Goal: Navigation & Orientation: Find specific page/section

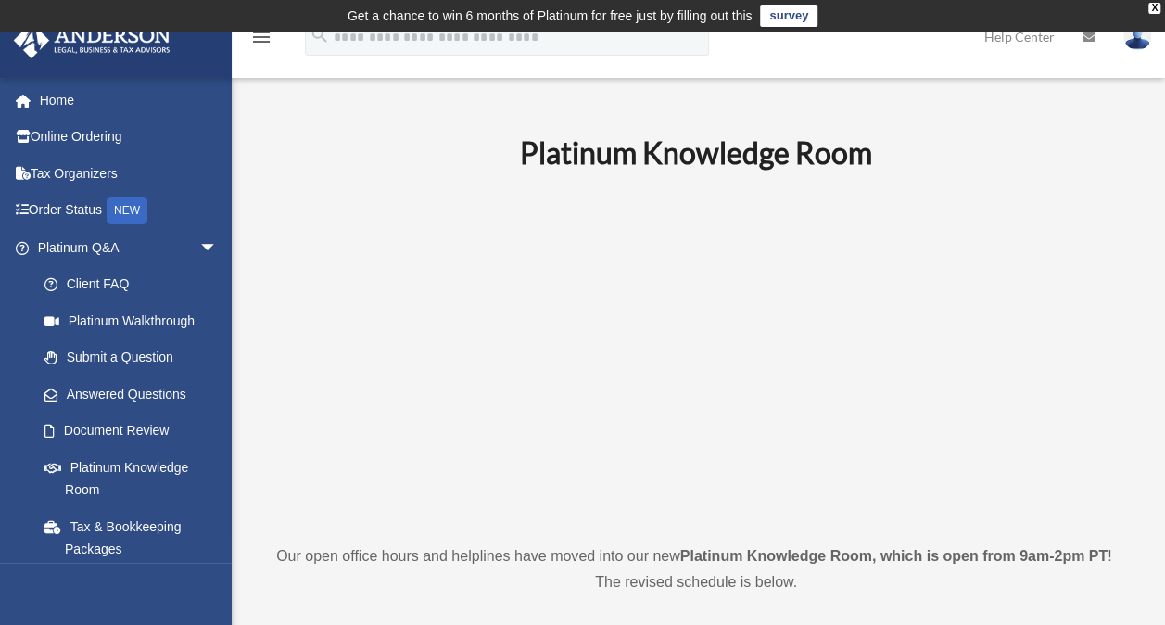
click at [1137, 43] on img at bounding box center [1137, 36] width 28 height 27
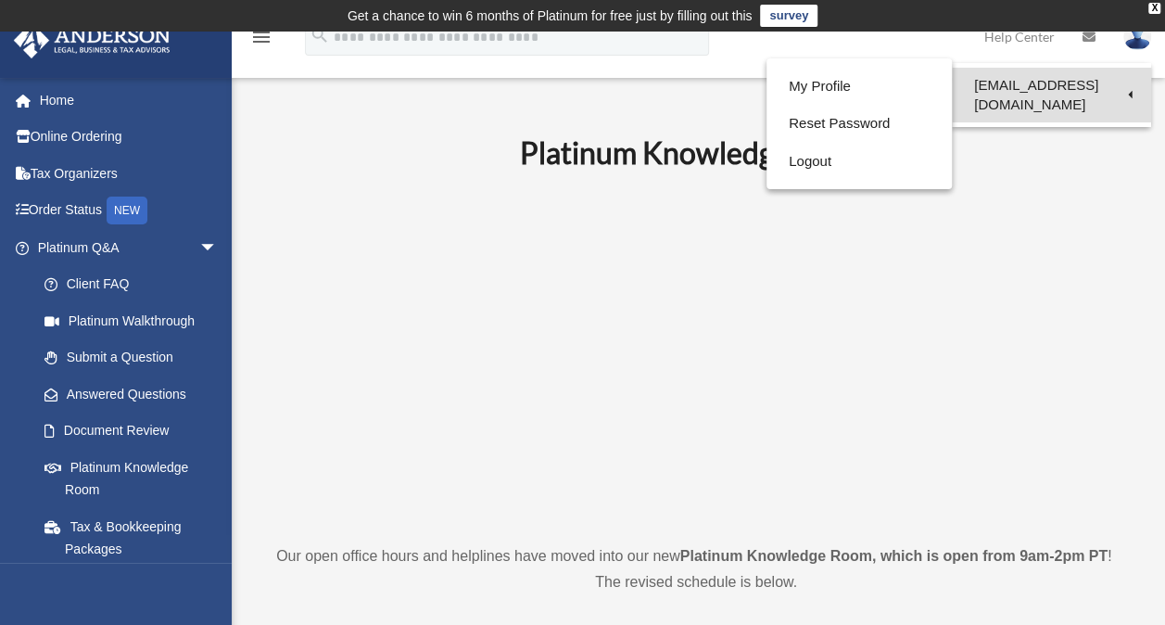
click at [1078, 83] on link "[EMAIL_ADDRESS][DOMAIN_NAME]" at bounding box center [1051, 95] width 199 height 55
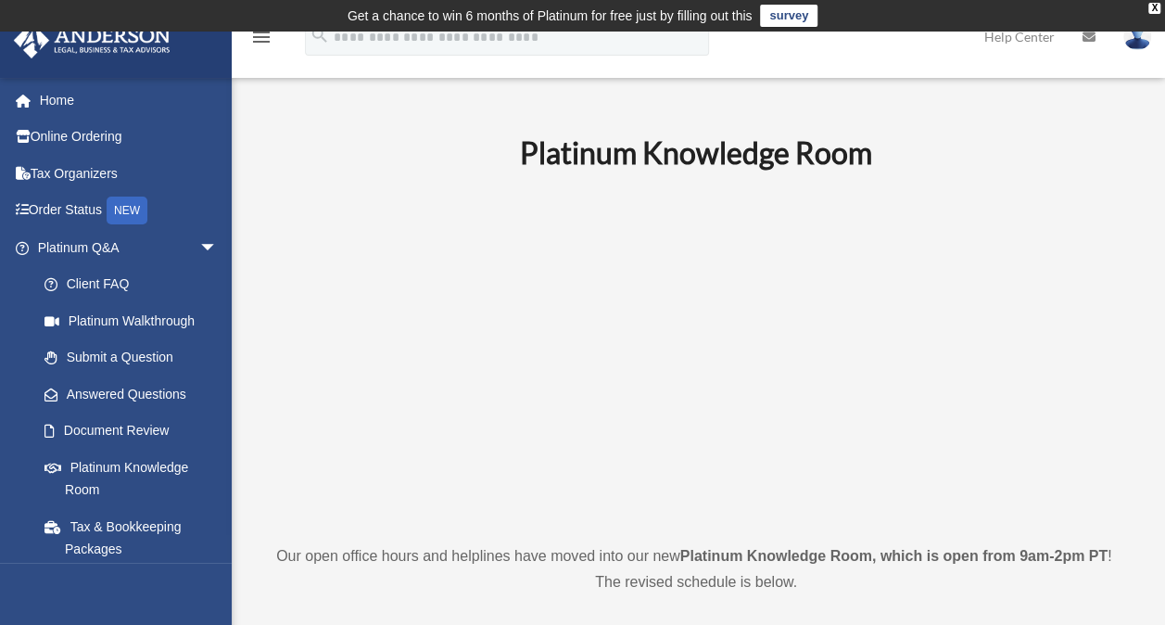
click at [1140, 38] on img at bounding box center [1137, 36] width 28 height 27
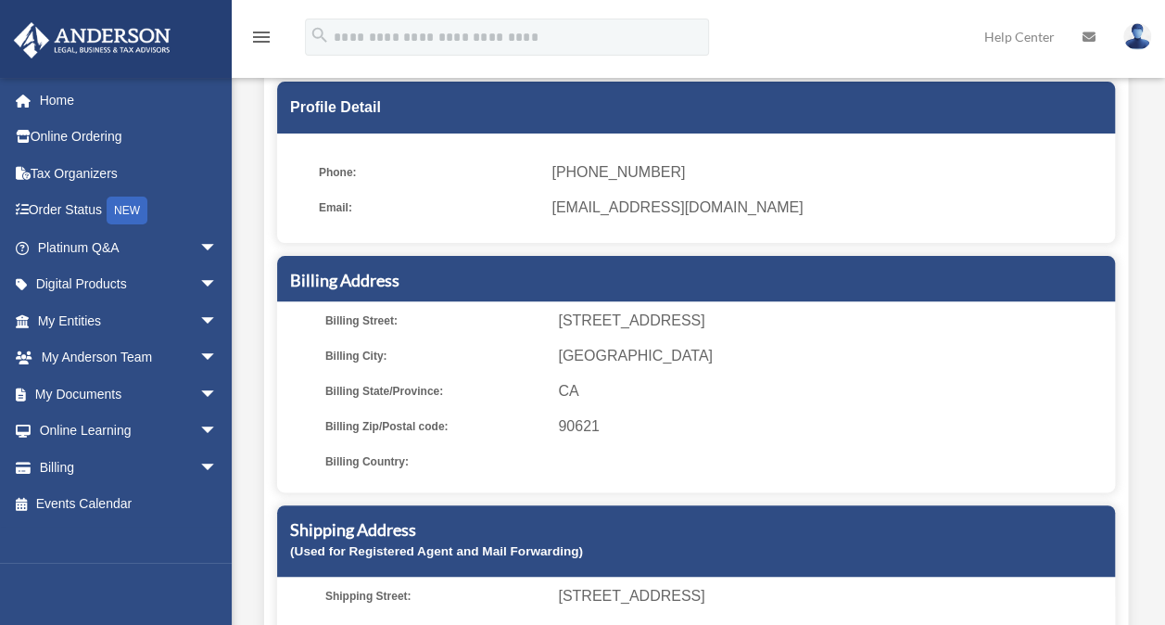
scroll to position [158, 0]
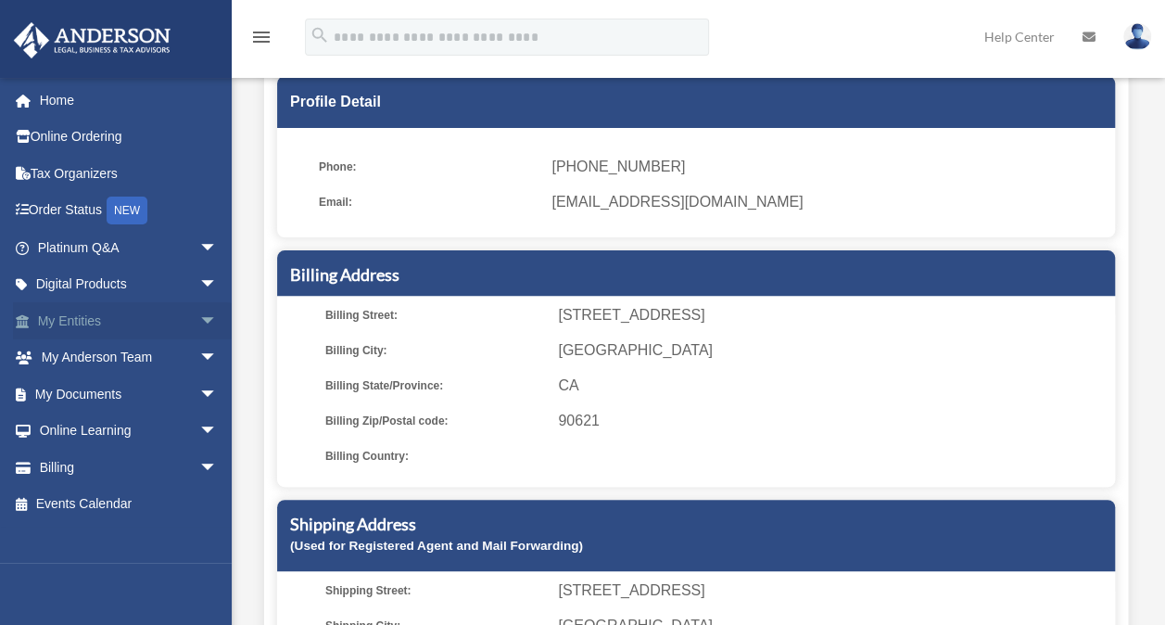
click at [199, 317] on span "arrow_drop_down" at bounding box center [217, 321] width 37 height 38
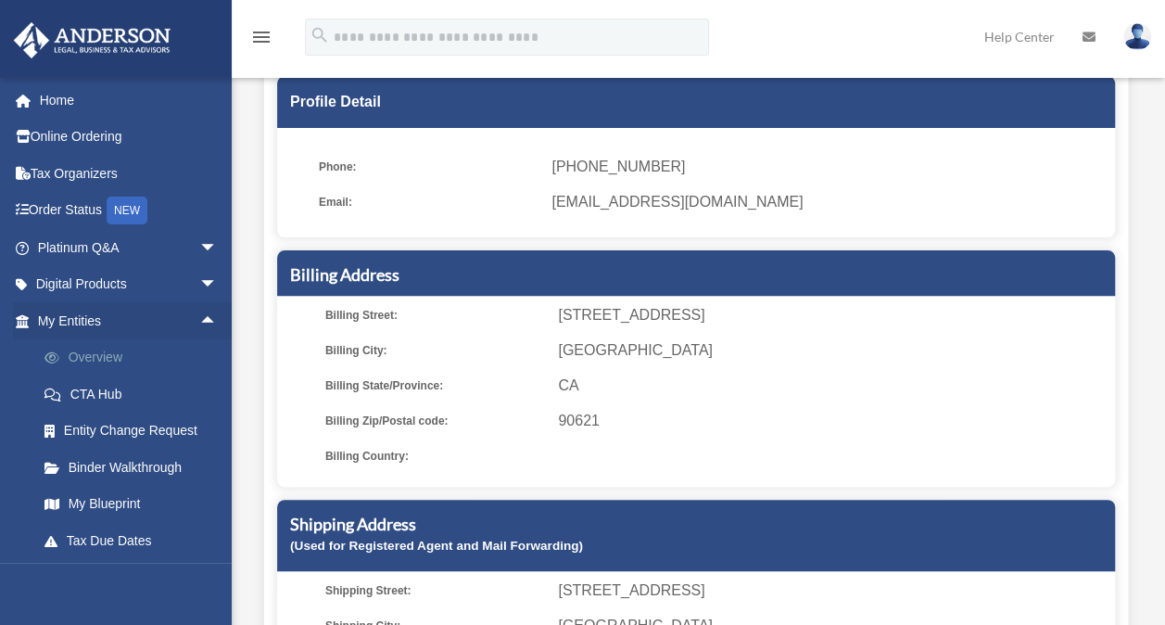
click at [161, 353] on link "Overview" at bounding box center [136, 357] width 220 height 37
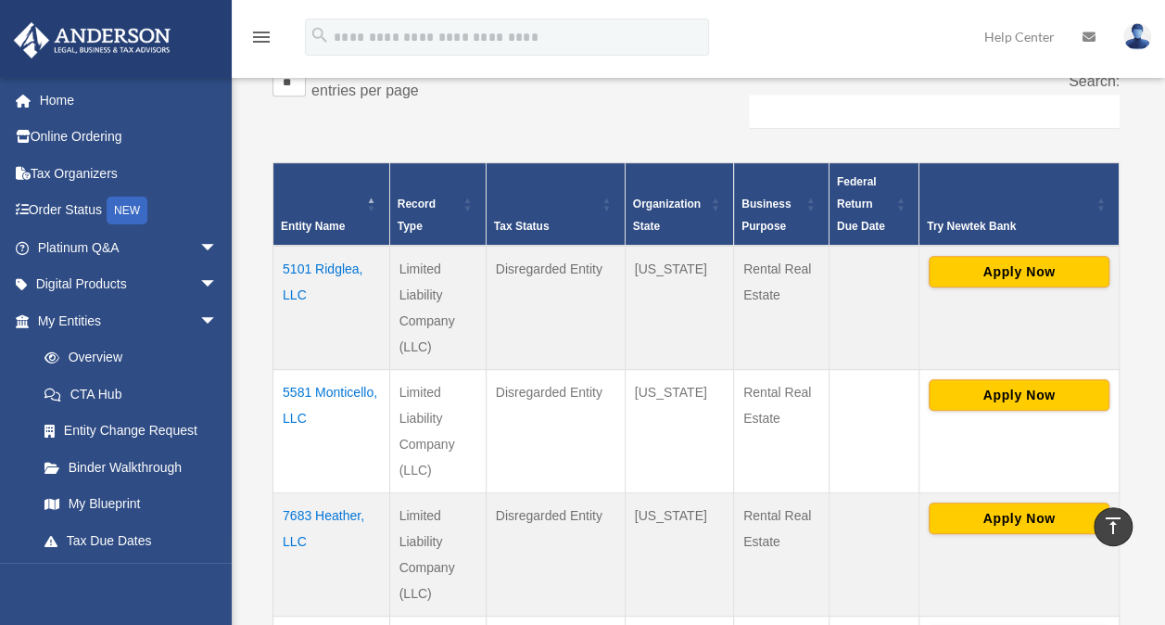
scroll to position [343, 0]
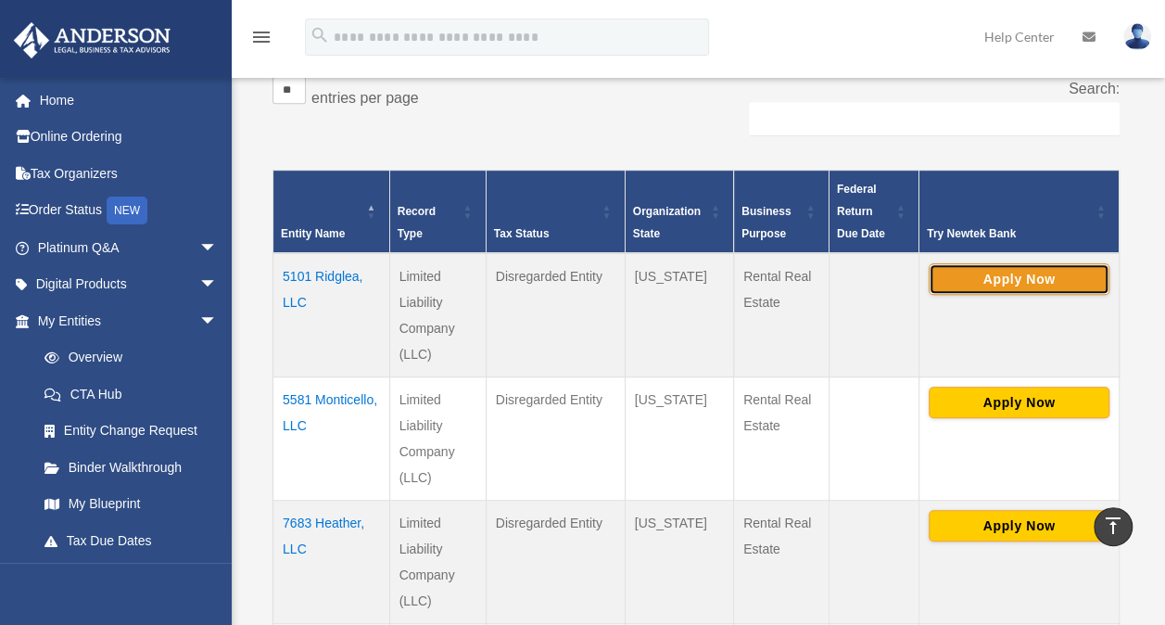
click at [1055, 271] on button "Apply Now" at bounding box center [1019, 279] width 181 height 32
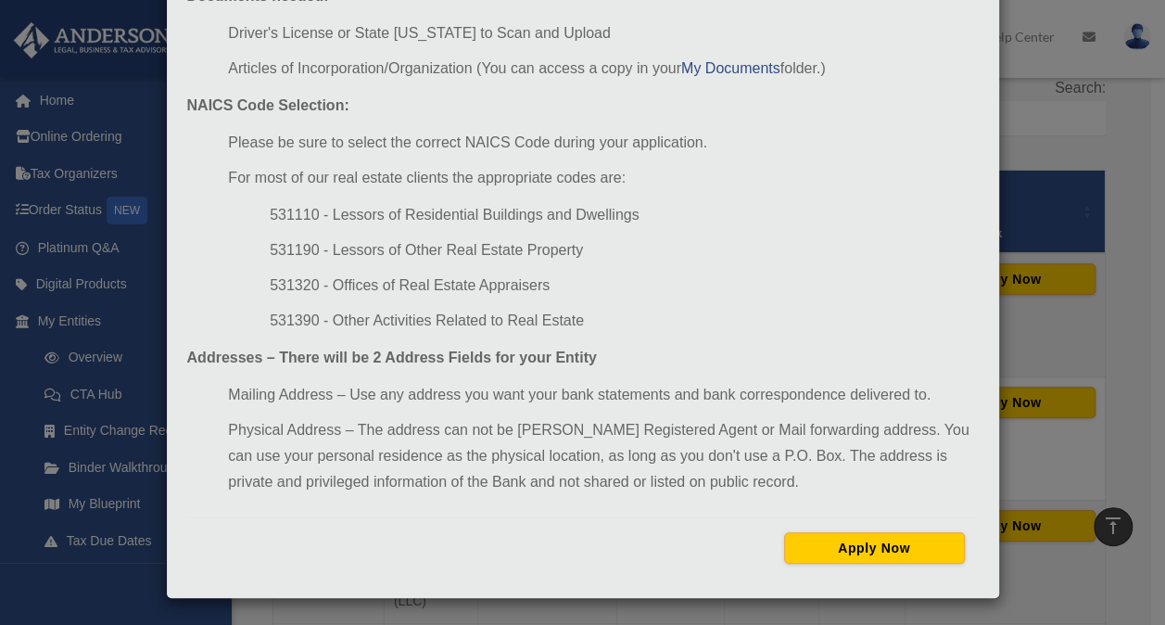
scroll to position [0, 0]
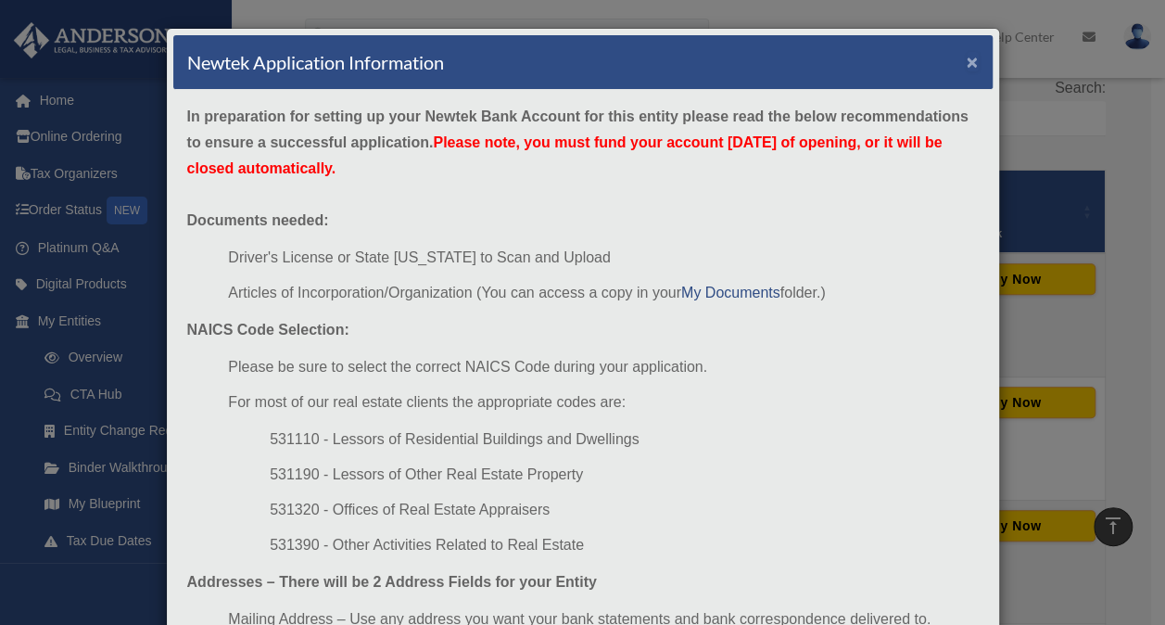
click at [971, 59] on button "×" at bounding box center [973, 61] width 12 height 19
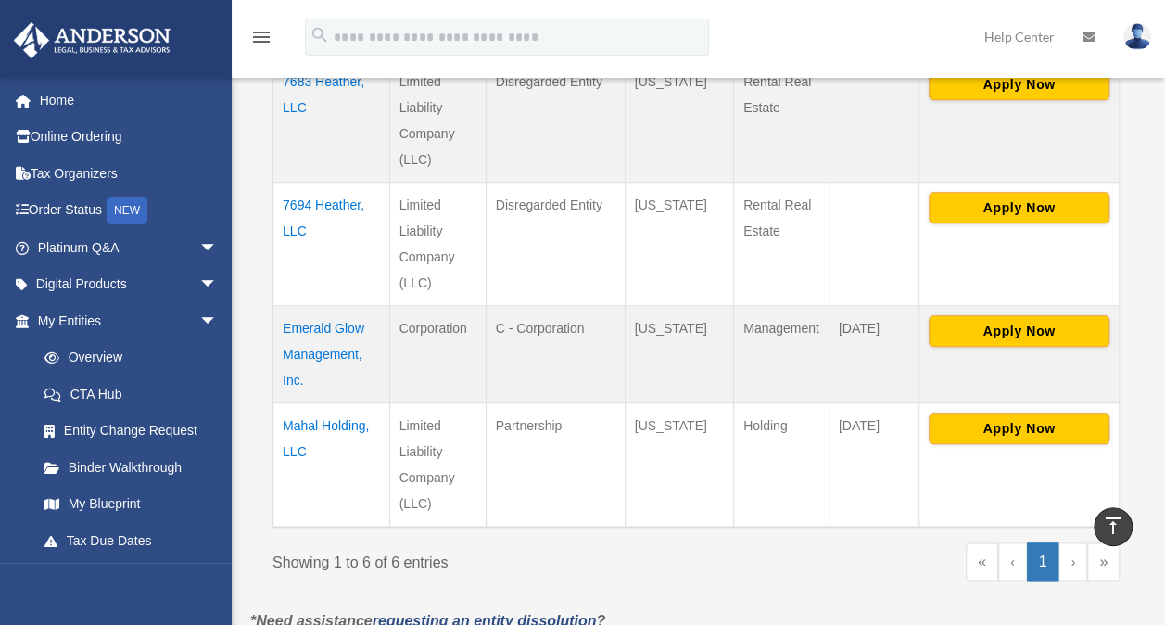
scroll to position [773, 0]
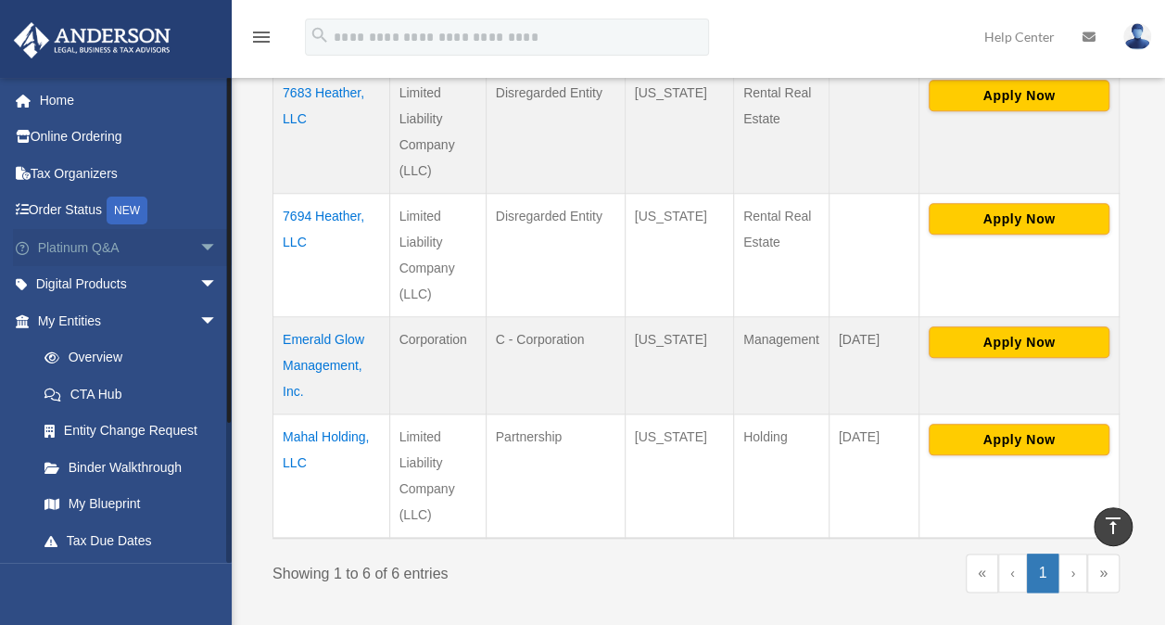
click at [150, 237] on link "Platinum Q&A arrow_drop_down" at bounding box center [129, 247] width 233 height 37
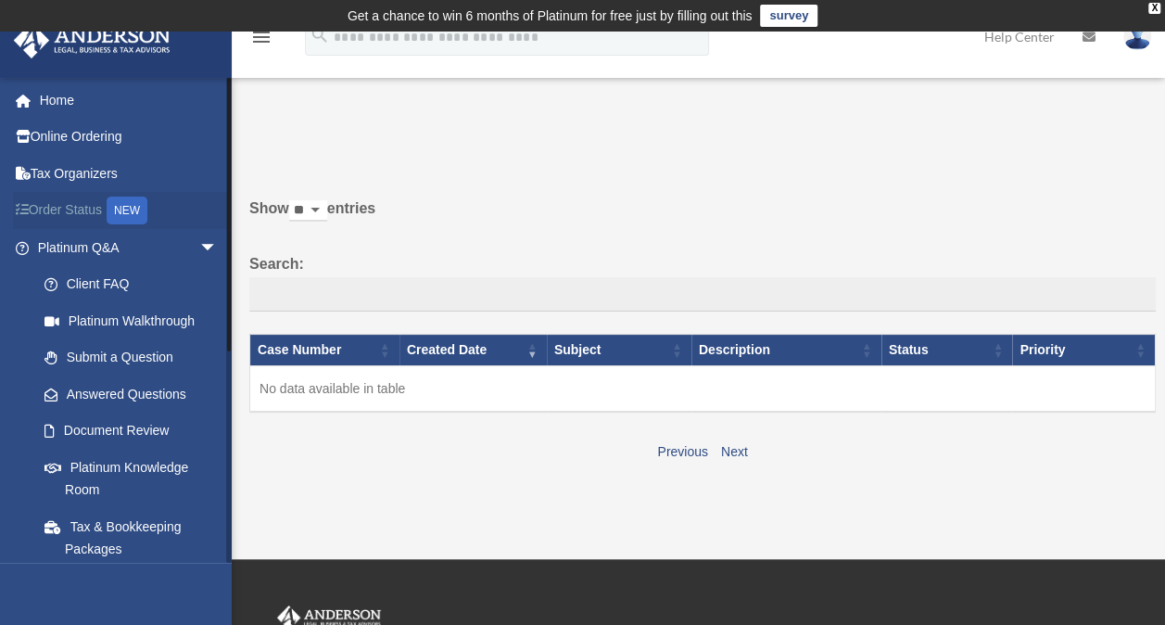
click at [100, 204] on link "Order Status NEW" at bounding box center [129, 211] width 233 height 38
click at [58, 91] on link "Home" at bounding box center [129, 100] width 233 height 37
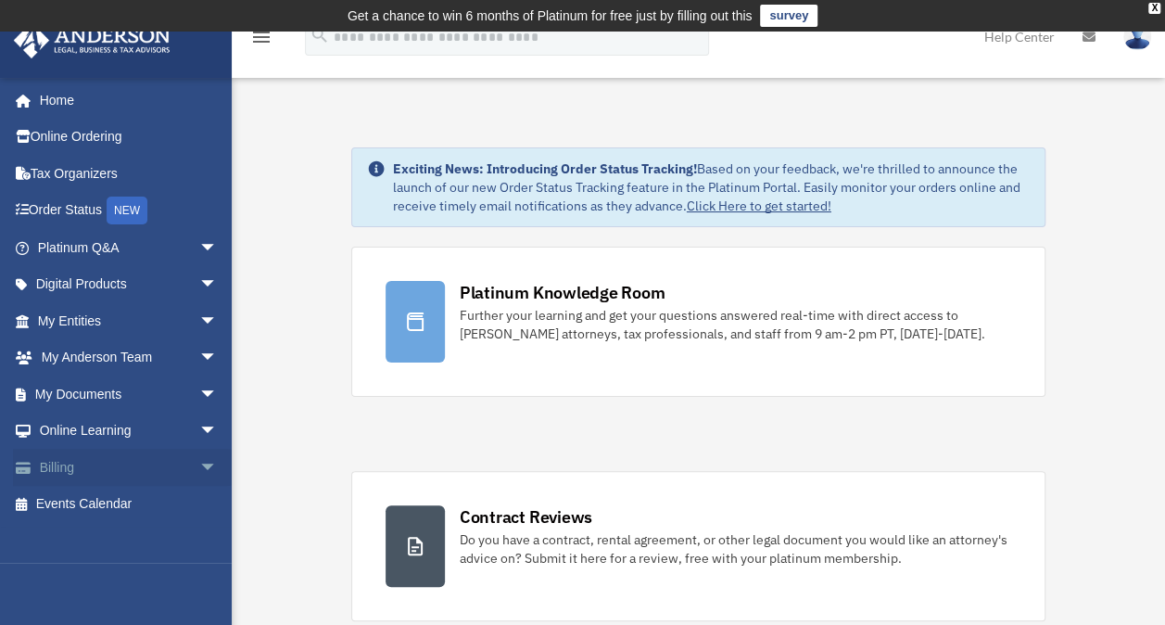
click at [199, 465] on span "arrow_drop_down" at bounding box center [217, 468] width 37 height 38
click at [199, 402] on span "arrow_drop_down" at bounding box center [217, 394] width 37 height 38
click at [148, 471] on link "Meeting Minutes" at bounding box center [136, 467] width 220 height 37
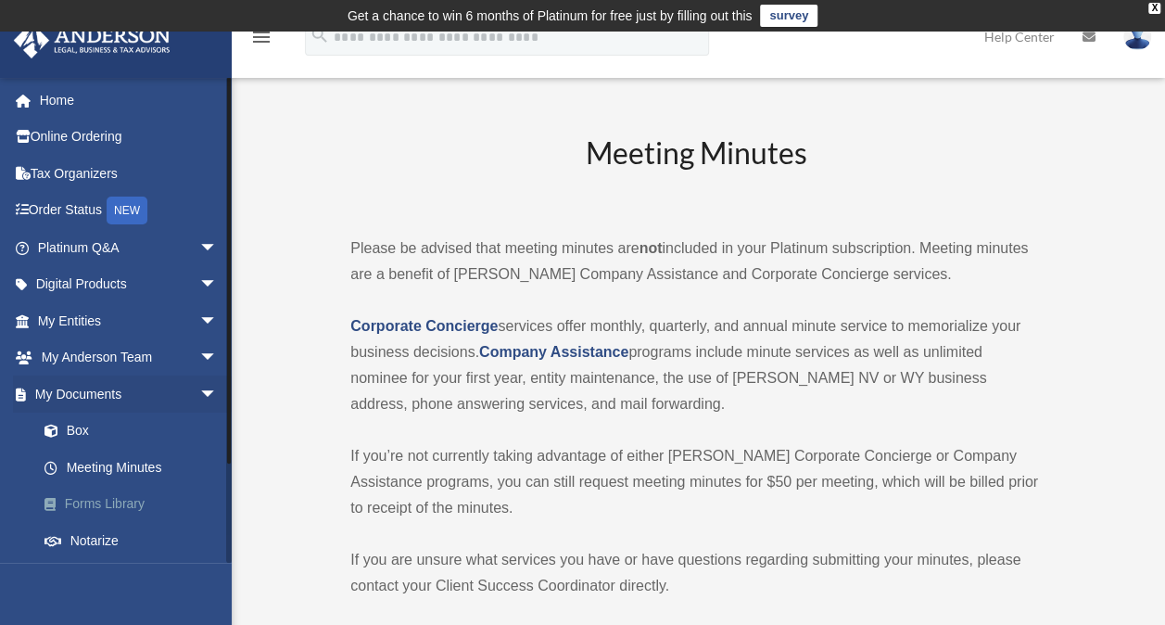
click at [87, 501] on link "Forms Library" at bounding box center [136, 504] width 220 height 37
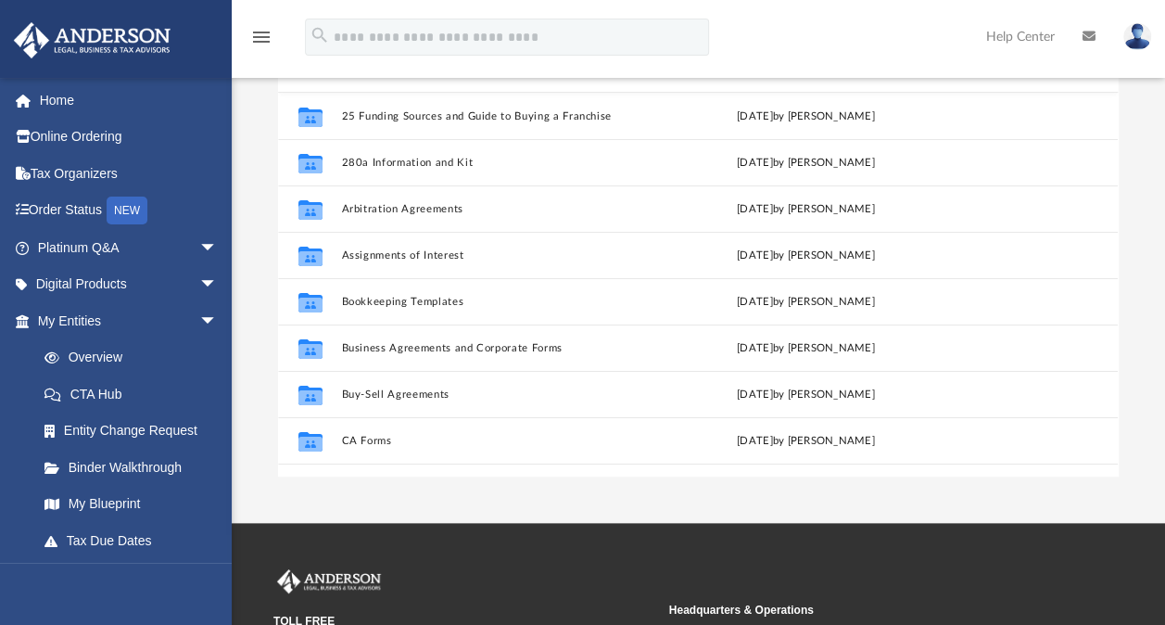
scroll to position [191, 0]
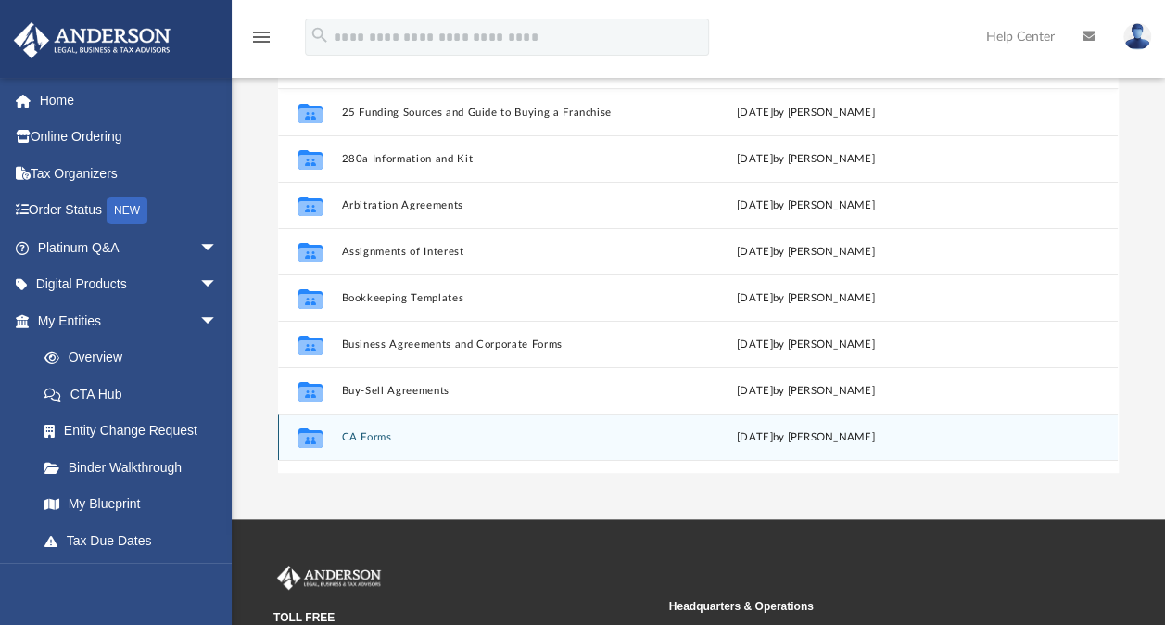
click at [302, 436] on icon "grid" at bounding box center [310, 439] width 24 height 15
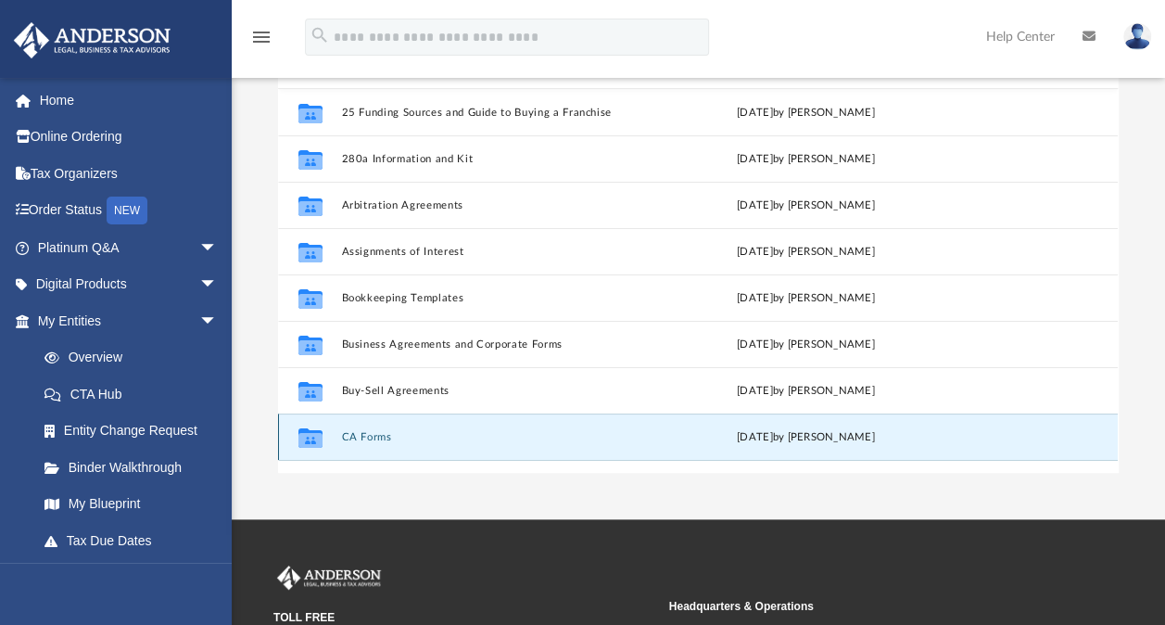
click at [373, 434] on button "CA Forms" at bounding box center [494, 437] width 304 height 12
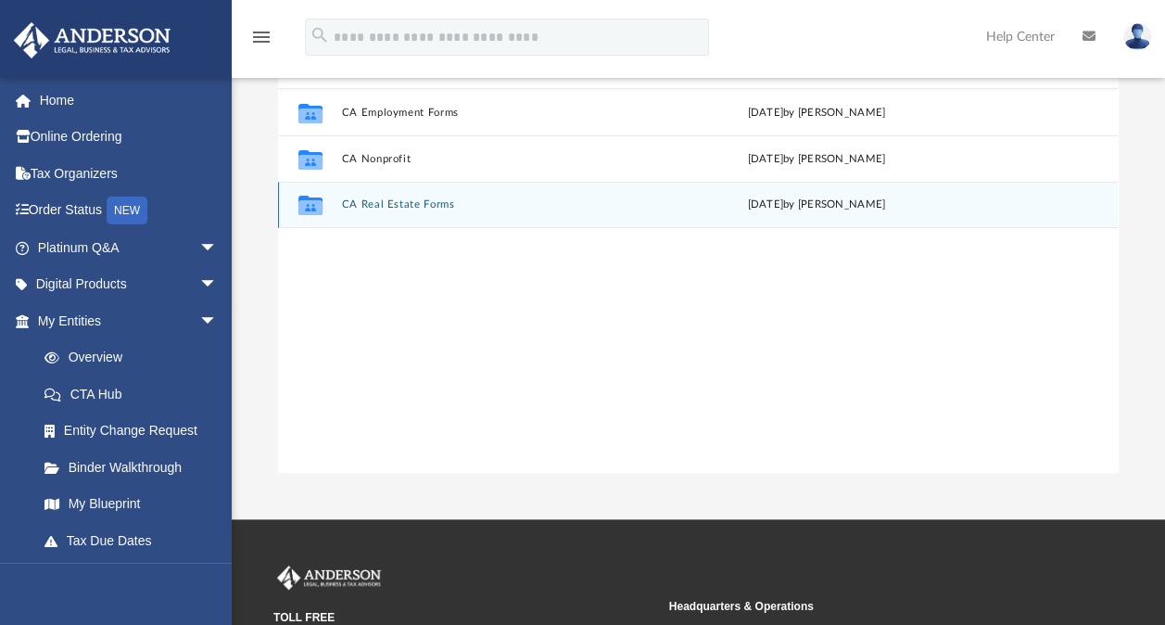
click at [424, 204] on button "CA Real Estate Forms" at bounding box center [497, 204] width 311 height 12
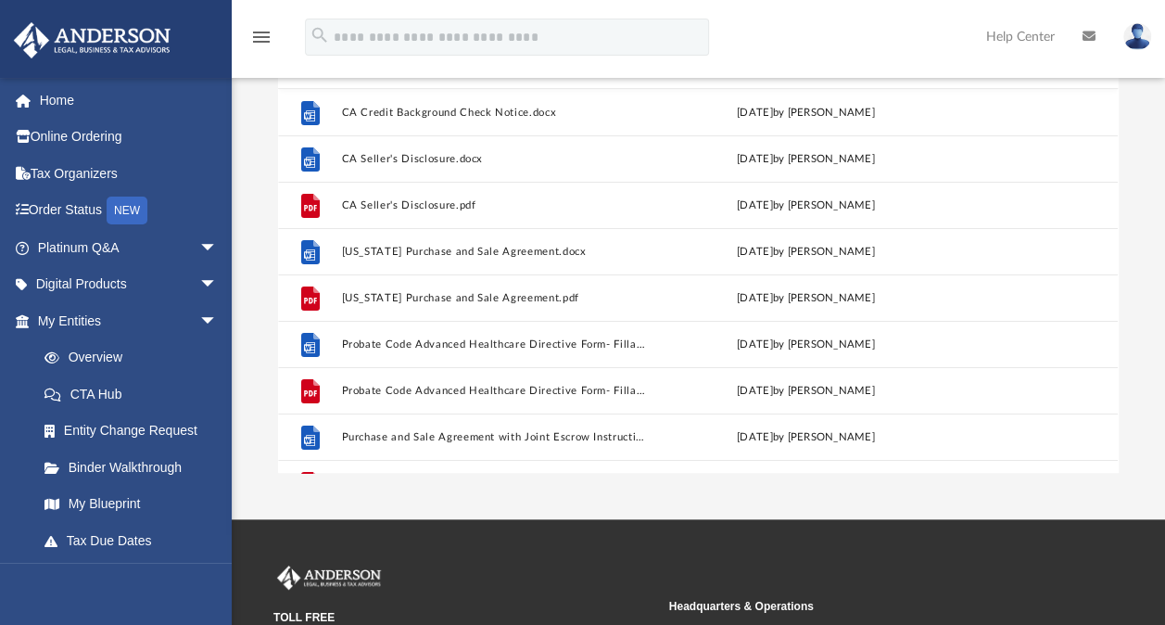
scroll to position [35, 0]
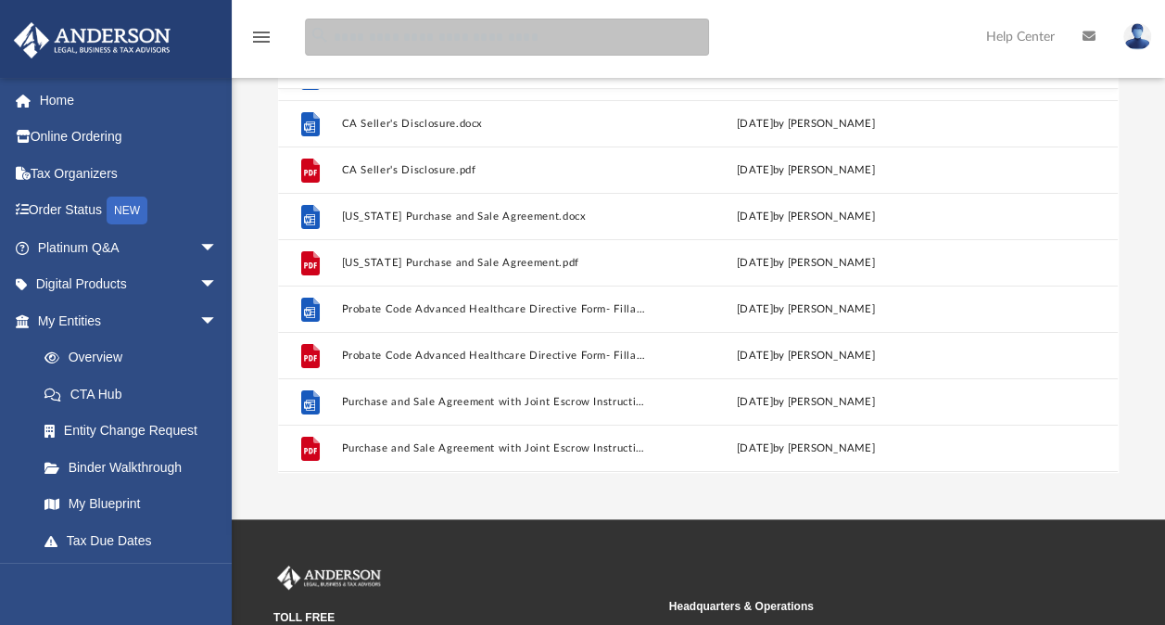
click at [451, 43] on input "search" at bounding box center [507, 37] width 404 height 37
click at [451, 43] on input "***" at bounding box center [507, 37] width 404 height 37
type input "**********"
click at [551, 36] on input "**********" at bounding box center [507, 37] width 404 height 37
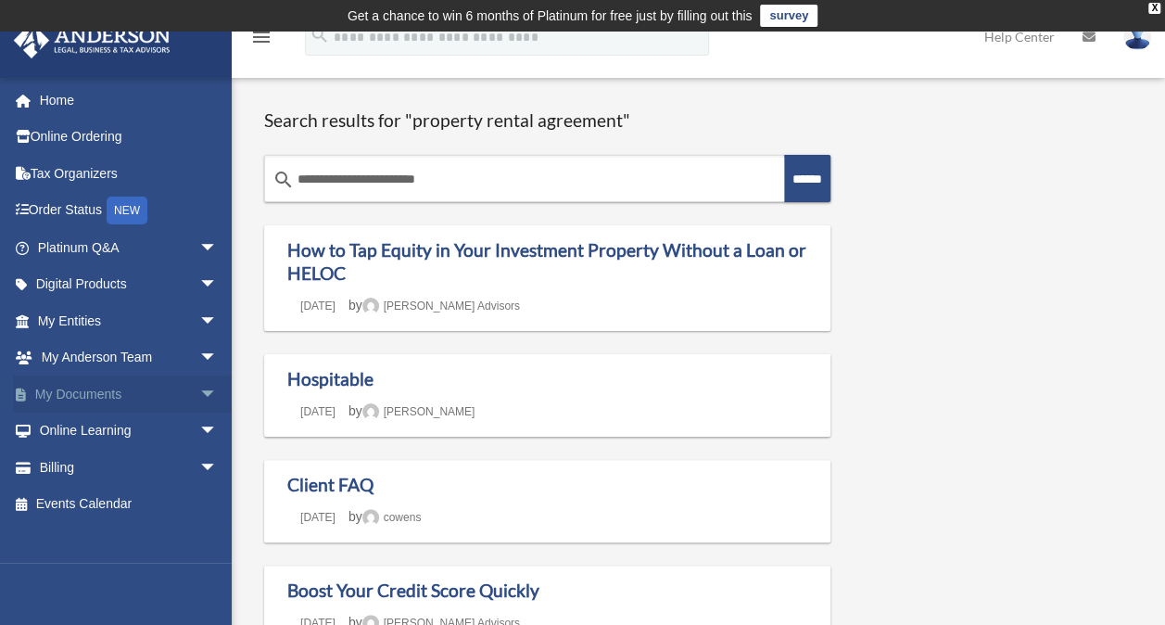
click at [93, 391] on link "My Documents arrow_drop_down" at bounding box center [129, 393] width 233 height 37
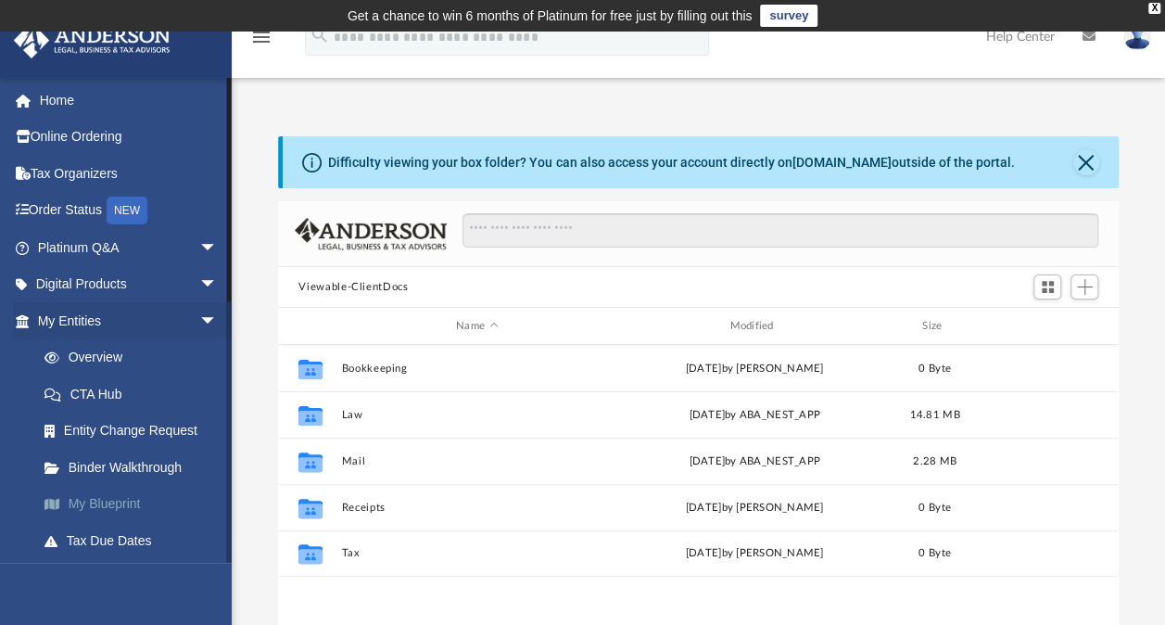
scroll to position [407, 825]
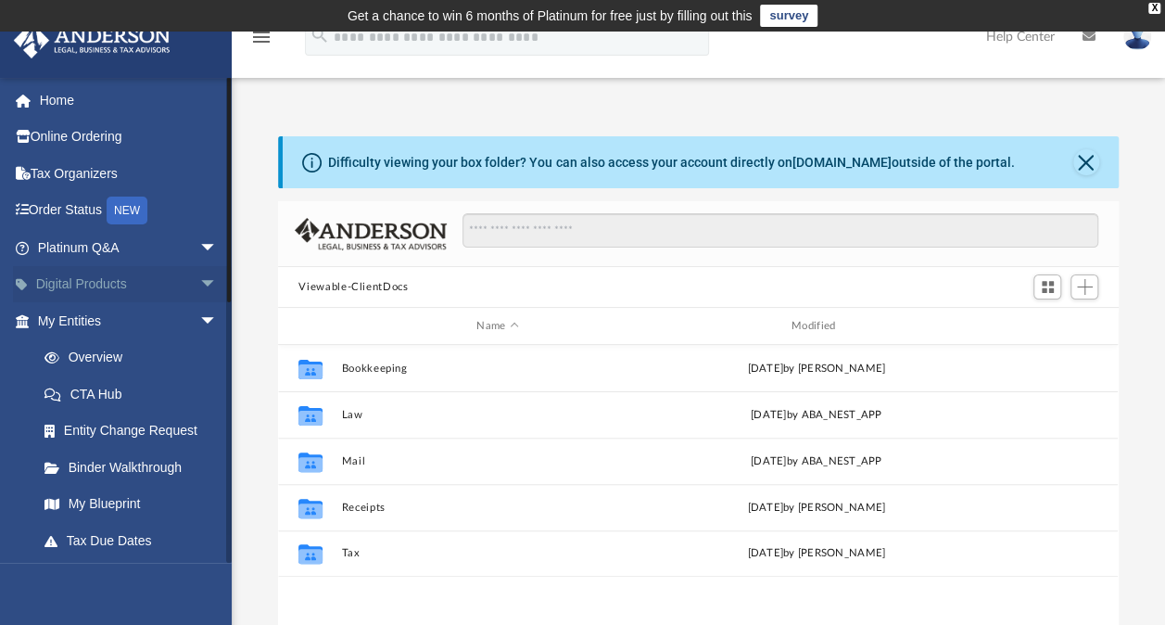
click at [199, 292] on span "arrow_drop_down" at bounding box center [217, 285] width 37 height 38
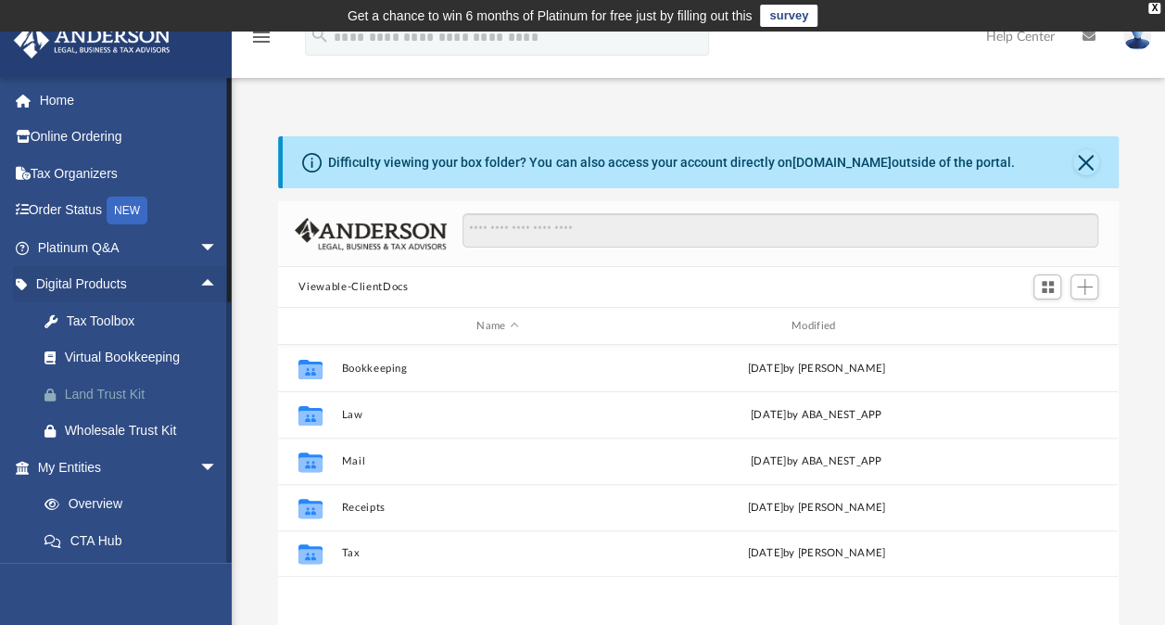
click at [141, 388] on div "Land Trust Kit" at bounding box center [144, 394] width 158 height 23
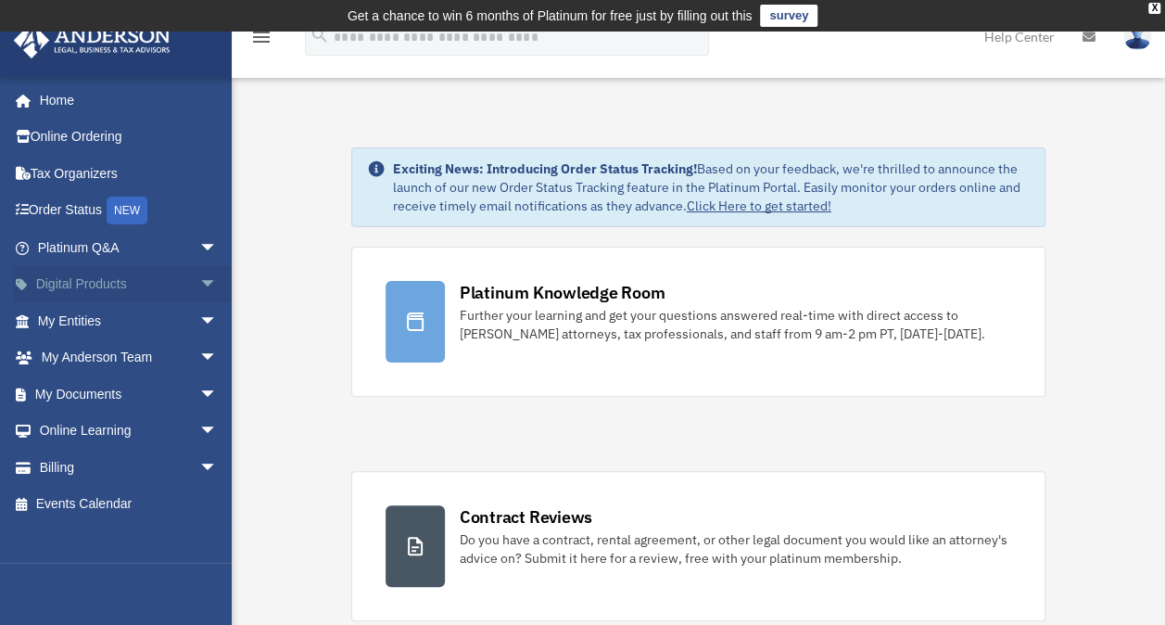
click at [108, 284] on link "Digital Products arrow_drop_down" at bounding box center [129, 284] width 233 height 37
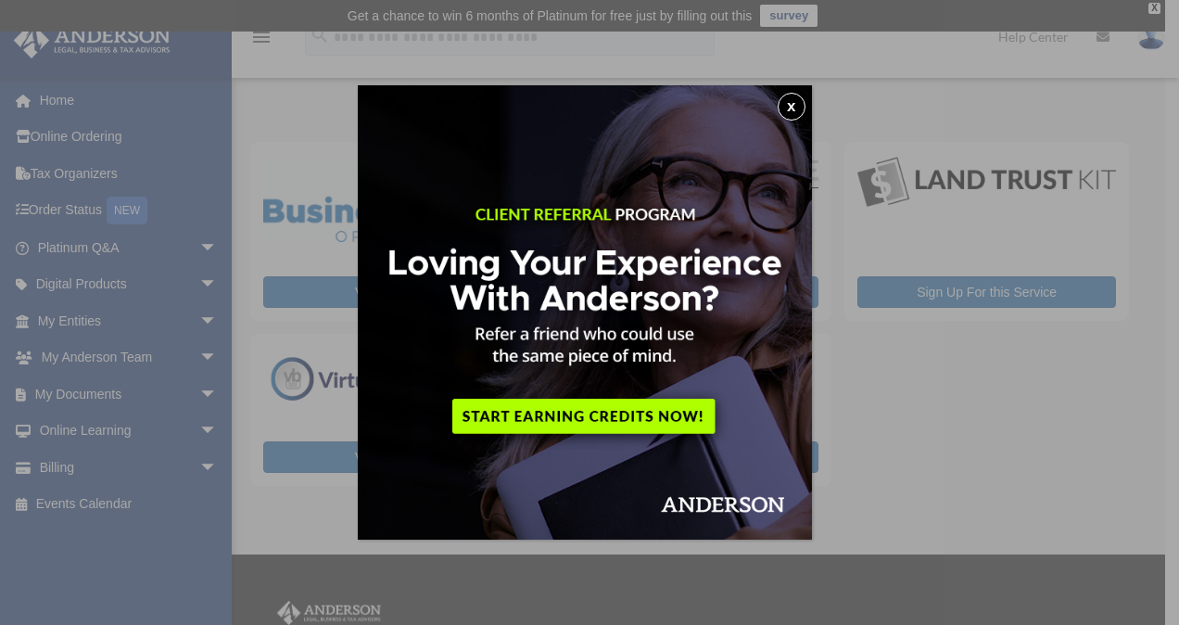
click at [803, 110] on button "x" at bounding box center [792, 107] width 28 height 28
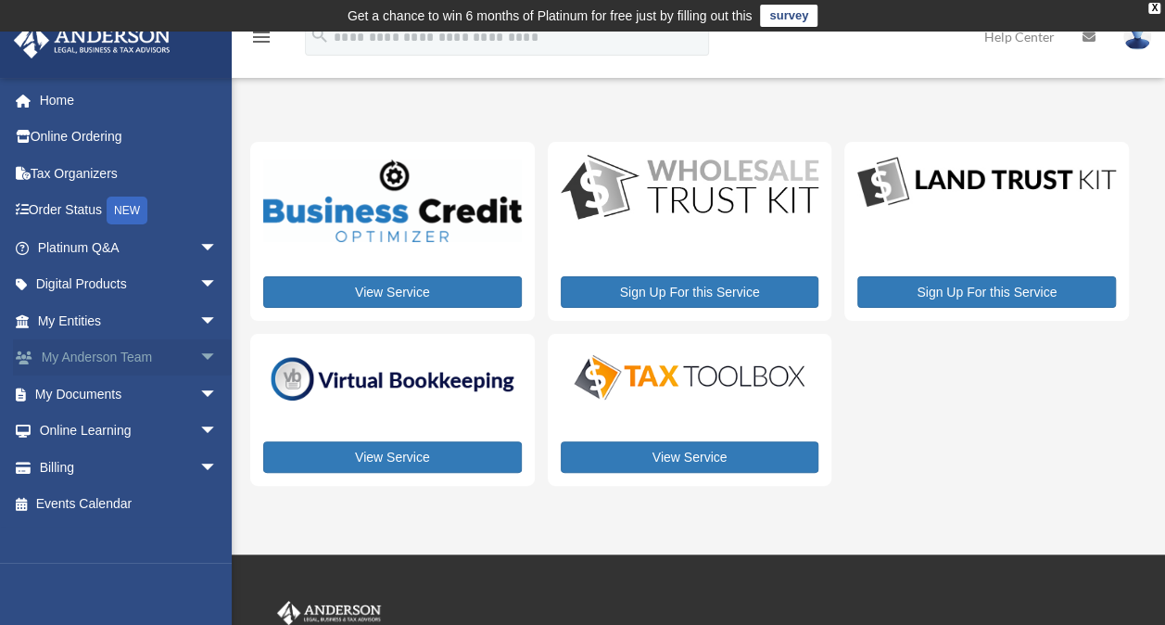
click at [199, 354] on span "arrow_drop_down" at bounding box center [217, 358] width 37 height 38
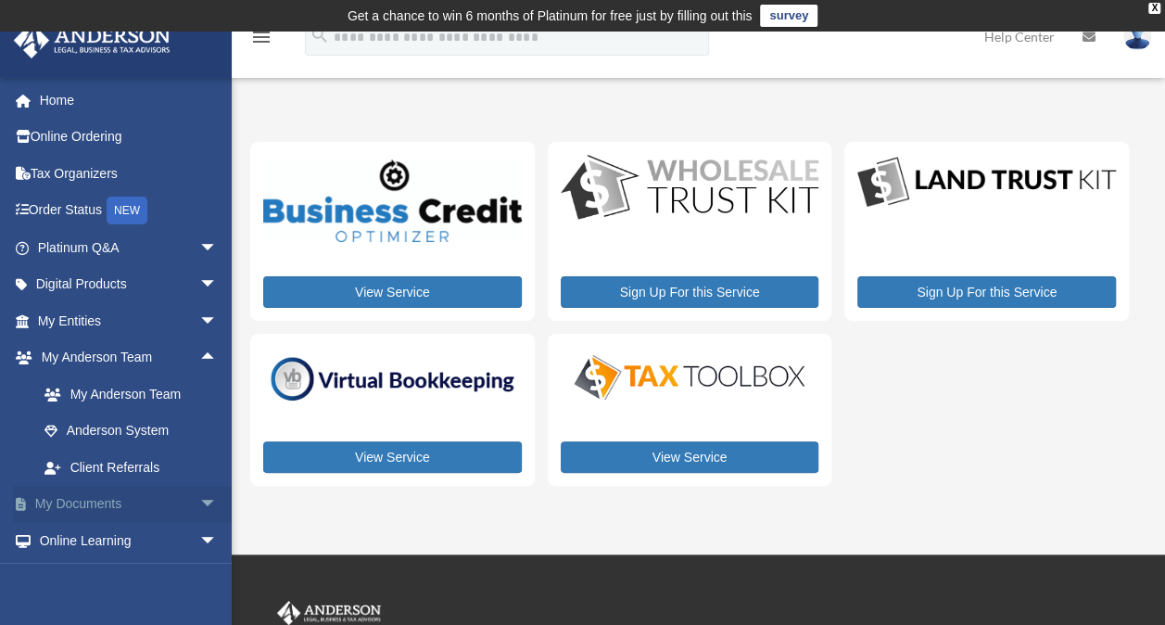
click at [199, 497] on span "arrow_drop_down" at bounding box center [217, 505] width 37 height 38
drag, startPoint x: 1152, startPoint y: 162, endPoint x: 1149, endPoint y: 189, distance: 27.0
click at [1149, 189] on div "My Services date_range Published on Last updated [DATE] [DATE] by [PERSON_NAME]…" at bounding box center [696, 309] width 920 height 398
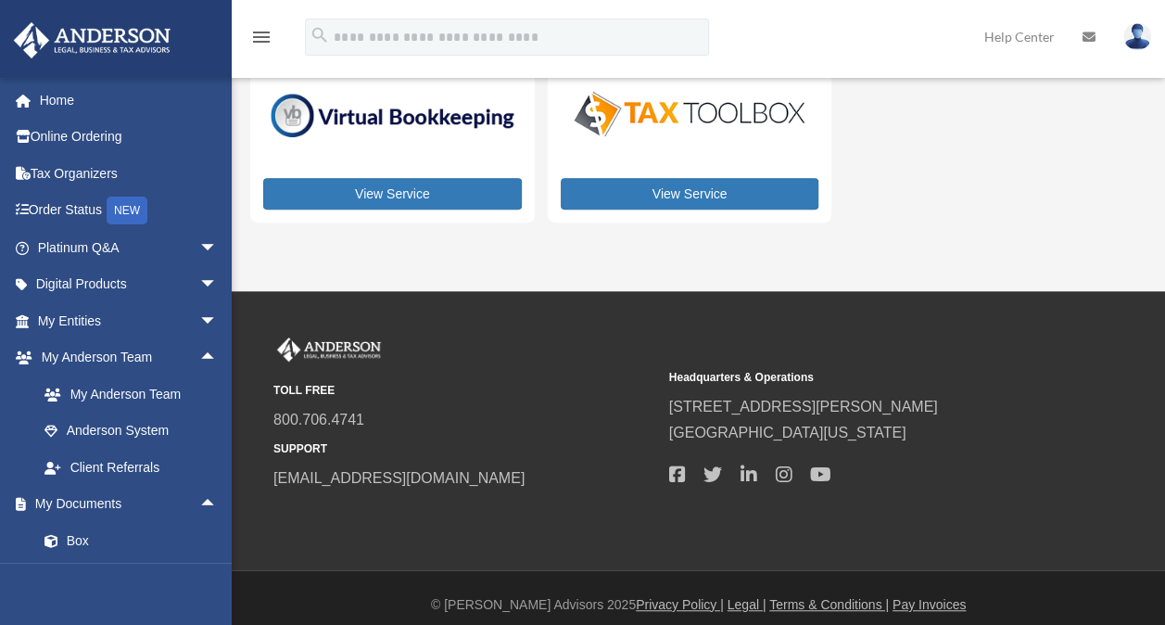
scroll to position [276, 0]
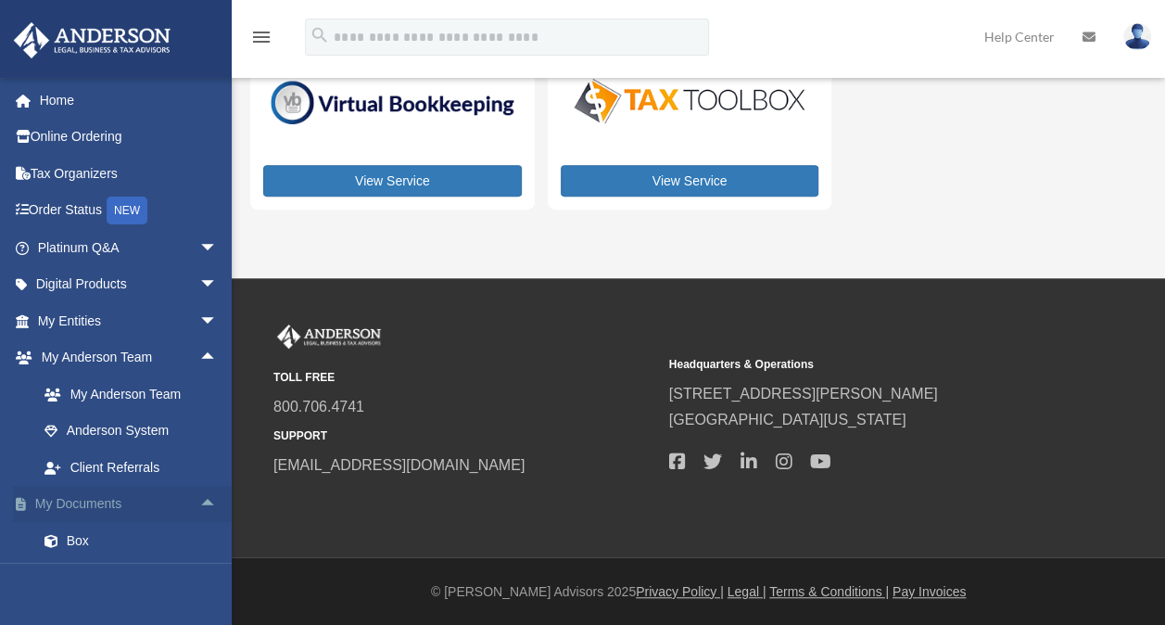
click at [70, 500] on link "My Documents arrow_drop_up" at bounding box center [129, 504] width 233 height 37
click at [199, 497] on span "arrow_drop_up" at bounding box center [217, 505] width 37 height 38
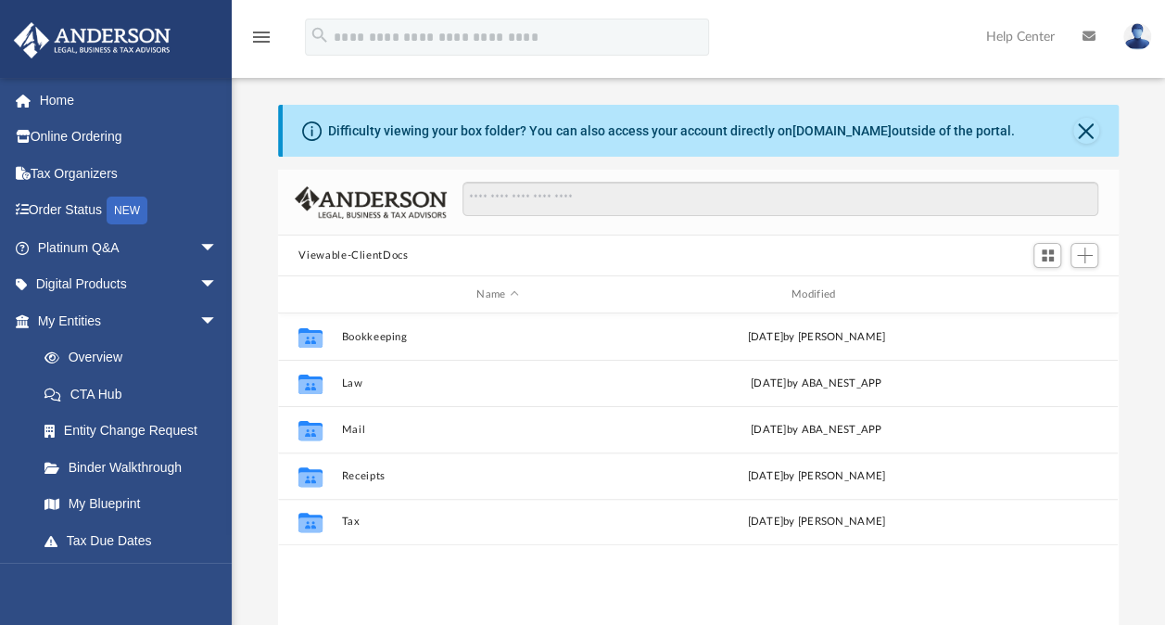
scroll to position [407, 825]
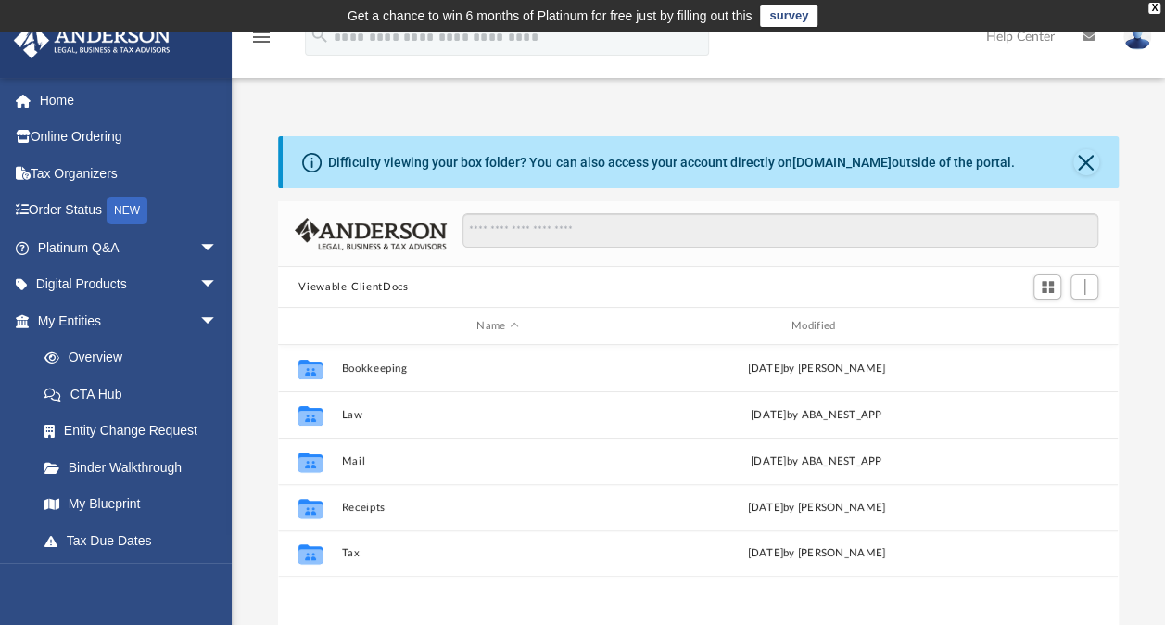
click at [1105, 167] on div "Difficulty viewing your box folder? You can also access your account directly o…" at bounding box center [700, 162] width 835 height 52
click at [1080, 162] on button "Close" at bounding box center [1086, 162] width 26 height 26
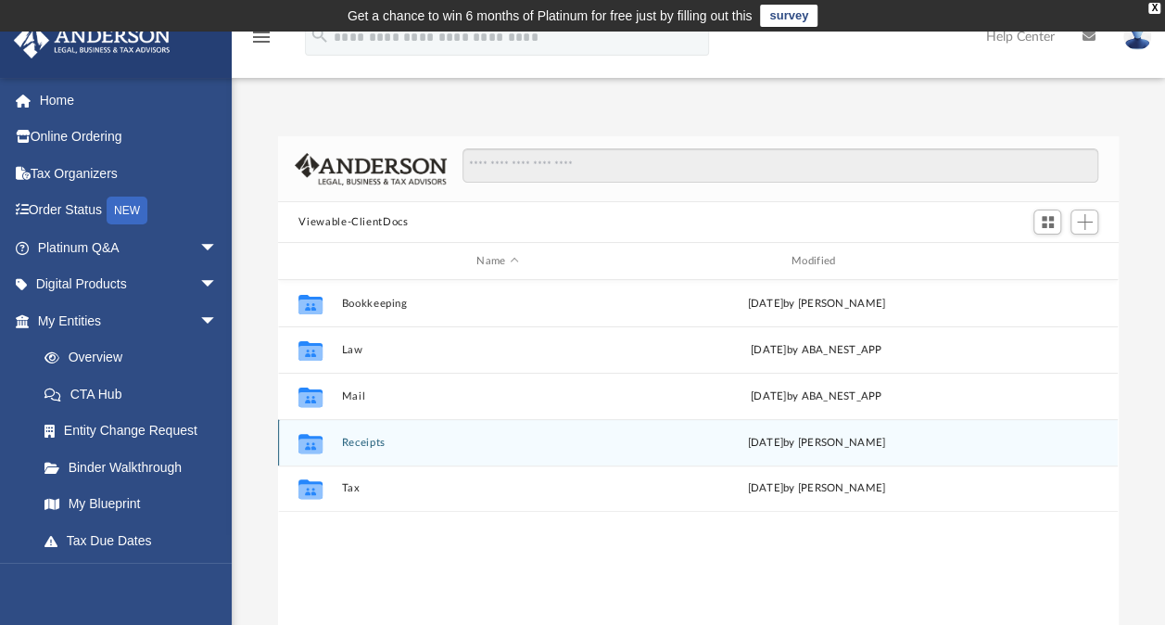
click at [324, 449] on icon "Collaborated Folder" at bounding box center [311, 442] width 30 height 30
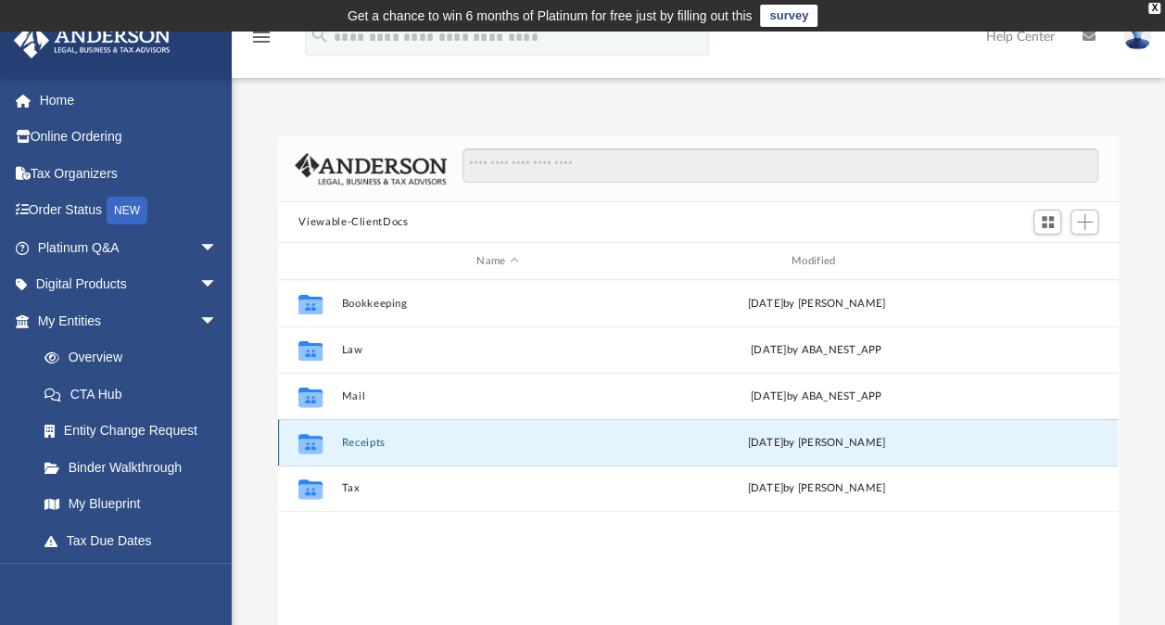
click at [371, 439] on button "Receipts" at bounding box center [497, 443] width 311 height 12
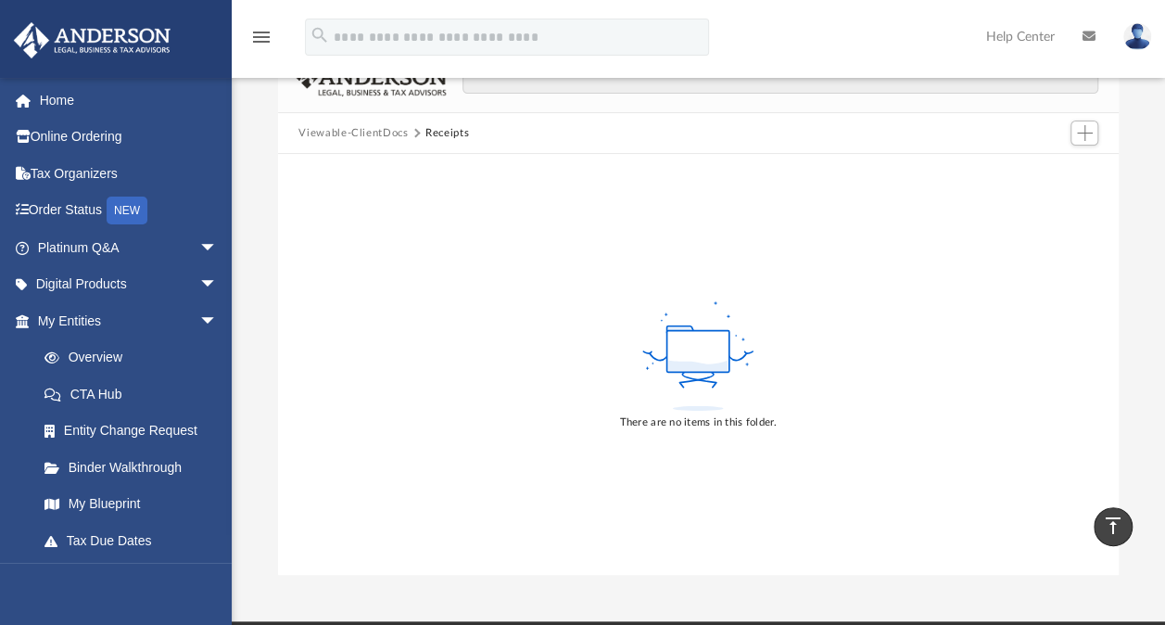
scroll to position [0, 0]
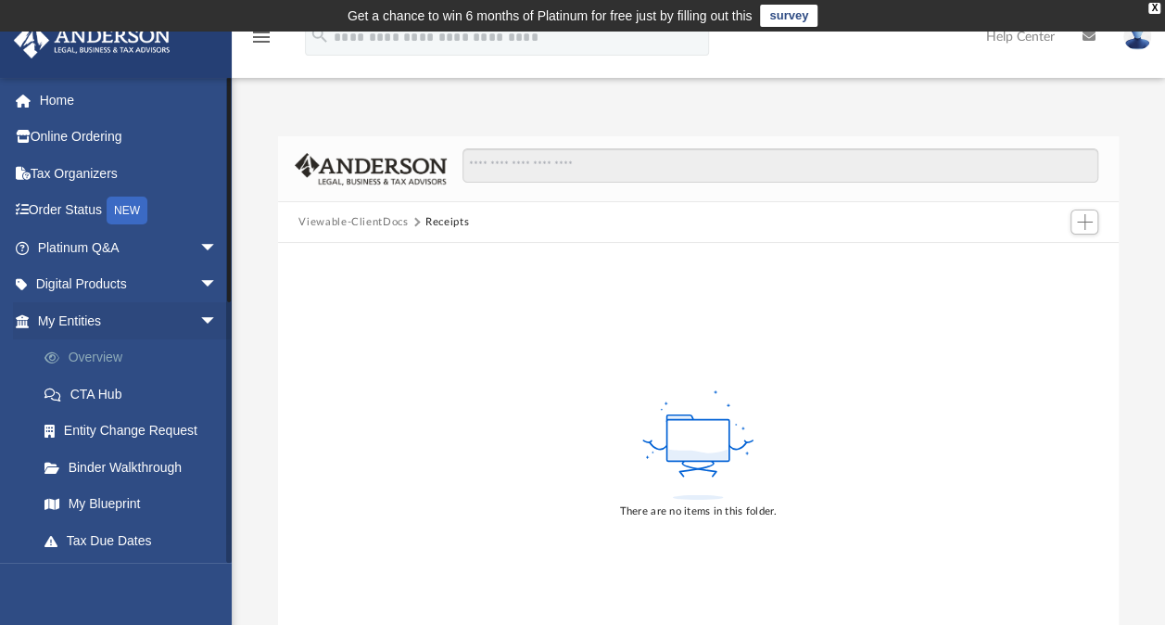
click at [111, 341] on link "Overview" at bounding box center [136, 357] width 220 height 37
click at [113, 355] on link "Overview" at bounding box center [136, 357] width 220 height 37
click at [87, 358] on link "Overview" at bounding box center [136, 357] width 220 height 37
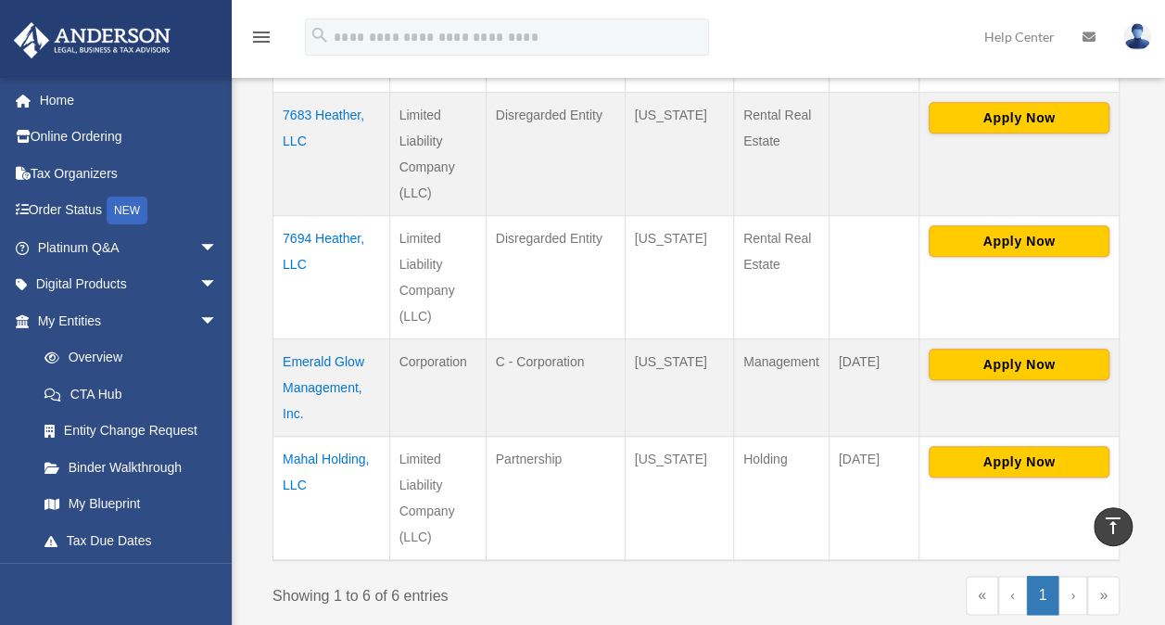
scroll to position [753, 0]
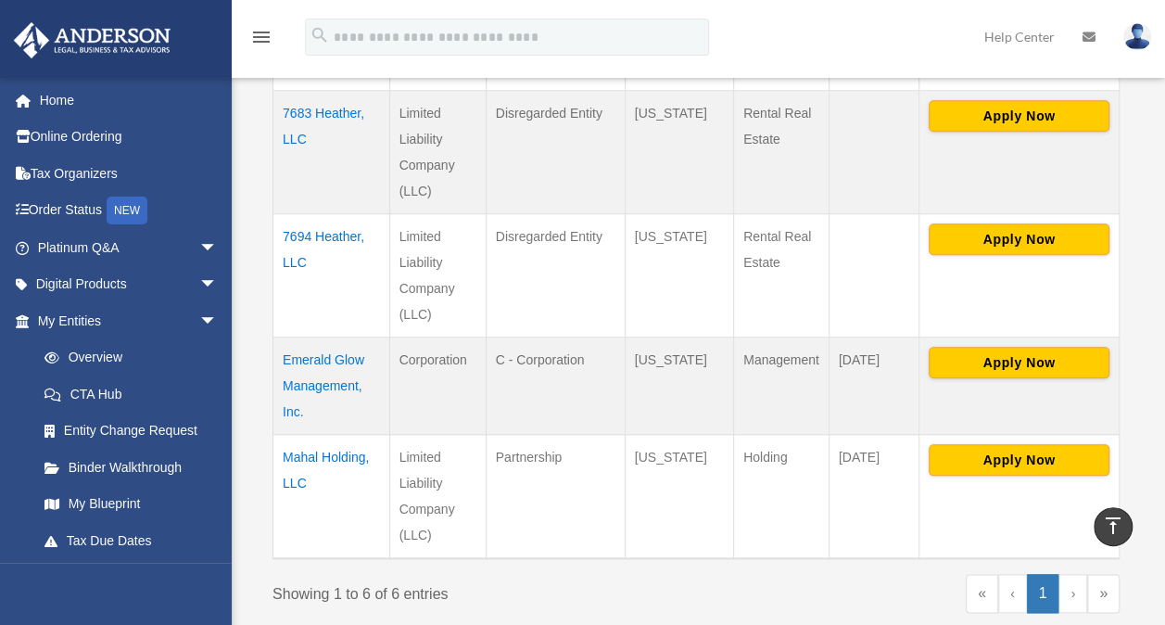
click at [1136, 43] on img at bounding box center [1137, 36] width 28 height 27
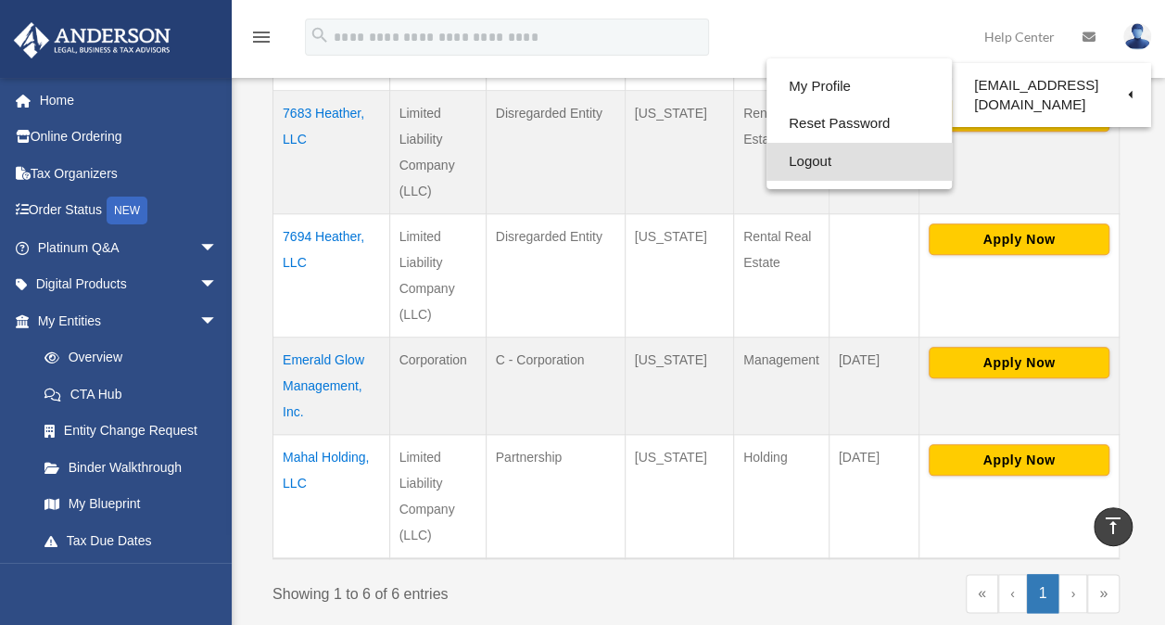
click at [845, 169] on link "Logout" at bounding box center [859, 162] width 185 height 38
